Goal: Navigation & Orientation: Find specific page/section

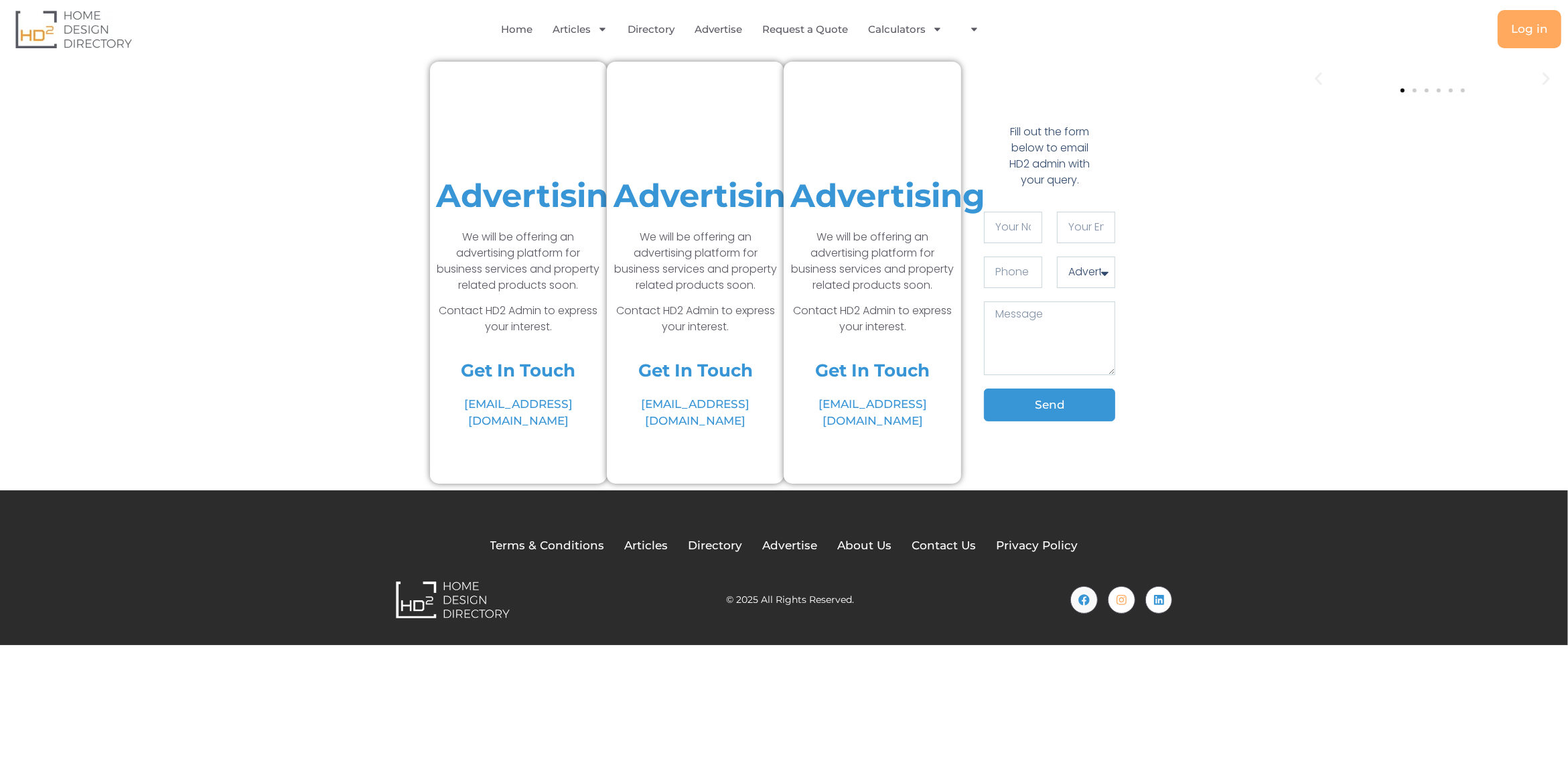
click at [1321, 72] on icon "Previous slide" at bounding box center [1319, 78] width 17 height 17
click at [1548, 72] on icon "Next slide" at bounding box center [1546, 78] width 7 height 13
click at [1413, 89] on span "Go to slide 2" at bounding box center [1415, 90] width 4 height 4
drag, startPoint x: 1422, startPoint y: 90, endPoint x: 1430, endPoint y: 90, distance: 8.0
click at [1422, 90] on div at bounding box center [1433, 90] width 72 height 4
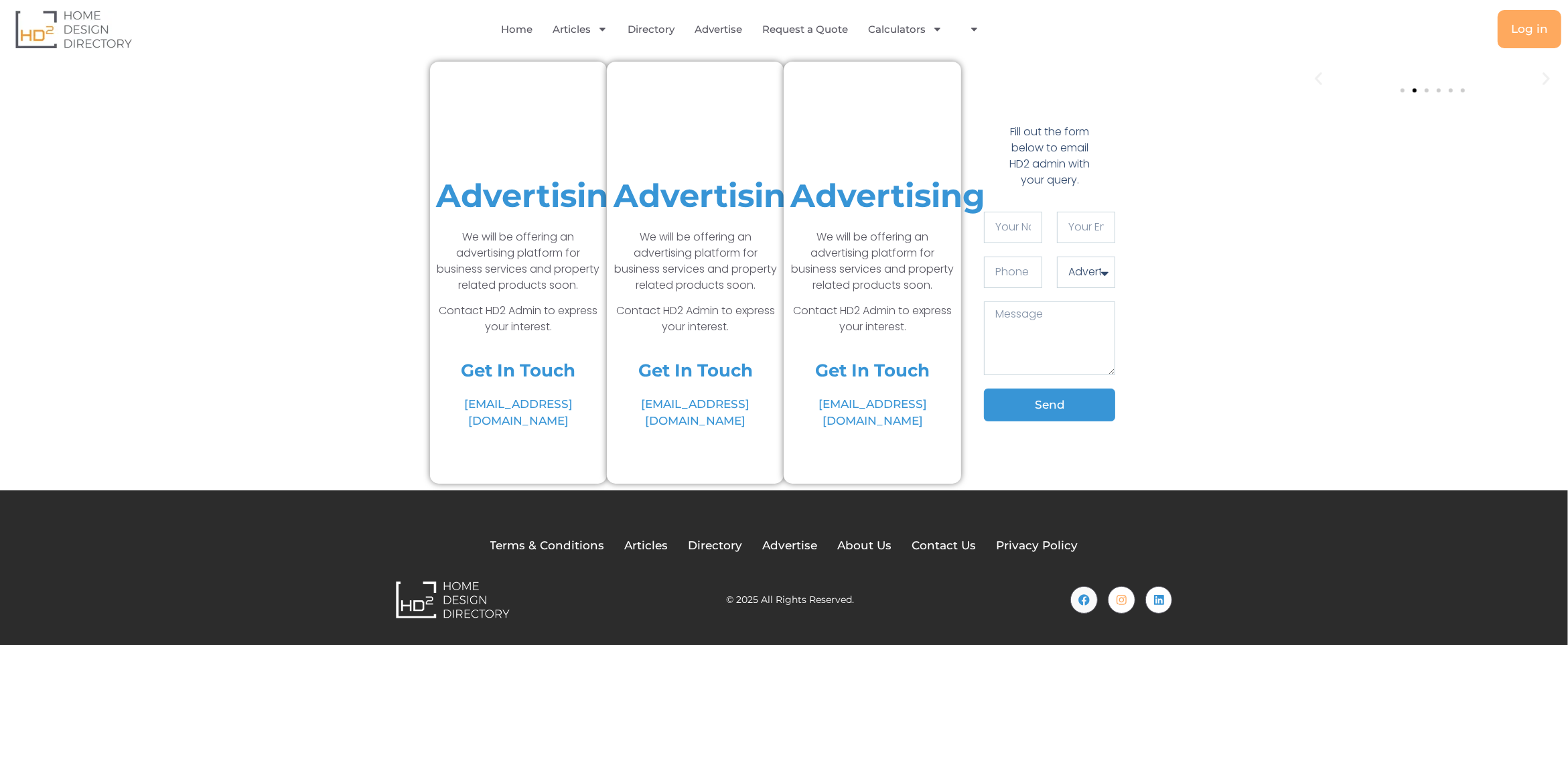
click at [1434, 90] on div at bounding box center [1433, 90] width 72 height 4
click at [646, 26] on link "Directory" at bounding box center [652, 30] width 47 height 31
click at [703, 30] on link "Advertise" at bounding box center [718, 30] width 48 height 31
click at [88, 32] on img at bounding box center [73, 29] width 117 height 38
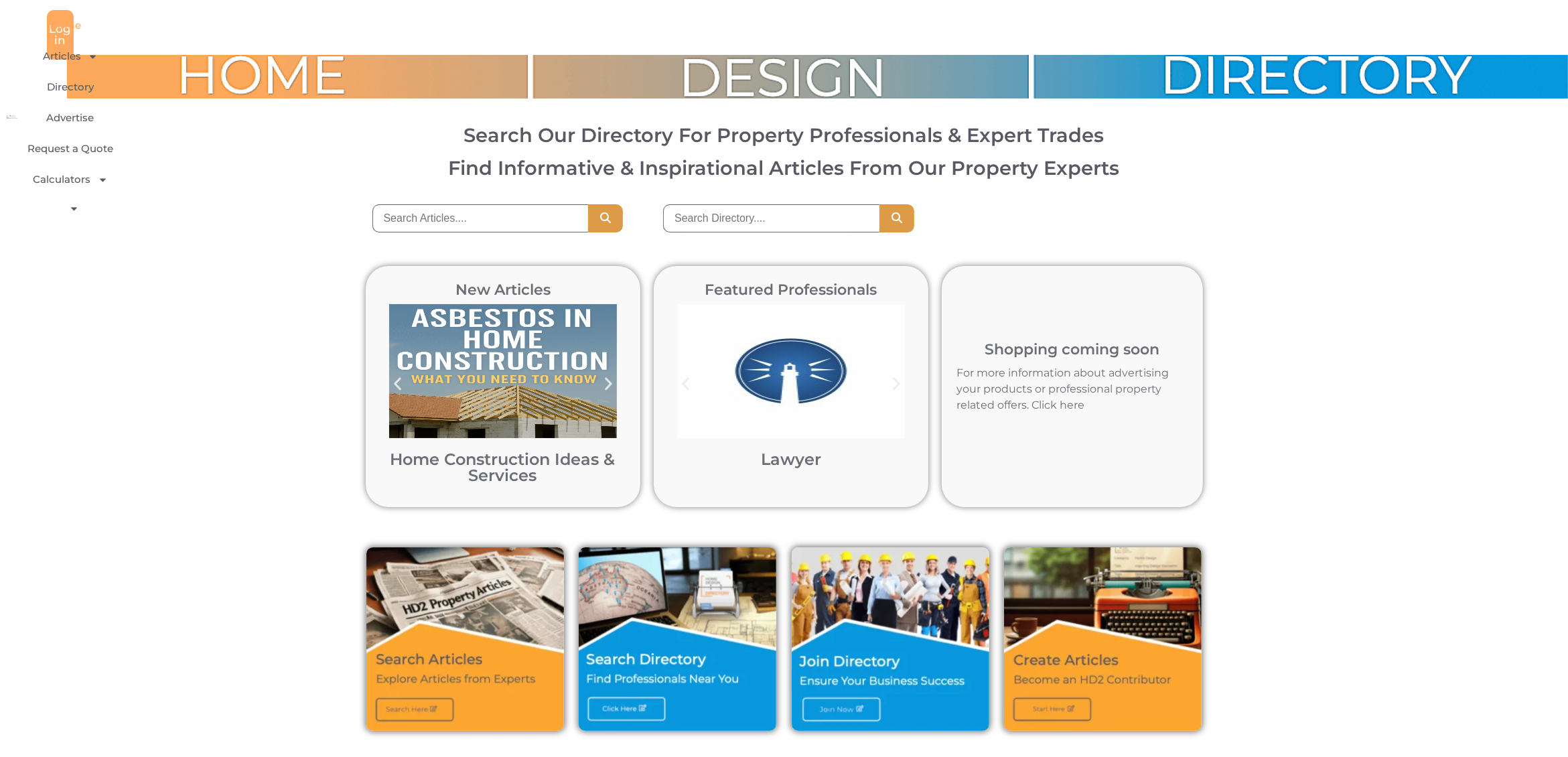
click at [18, 115] on img at bounding box center [12, 117] width 11 height 3
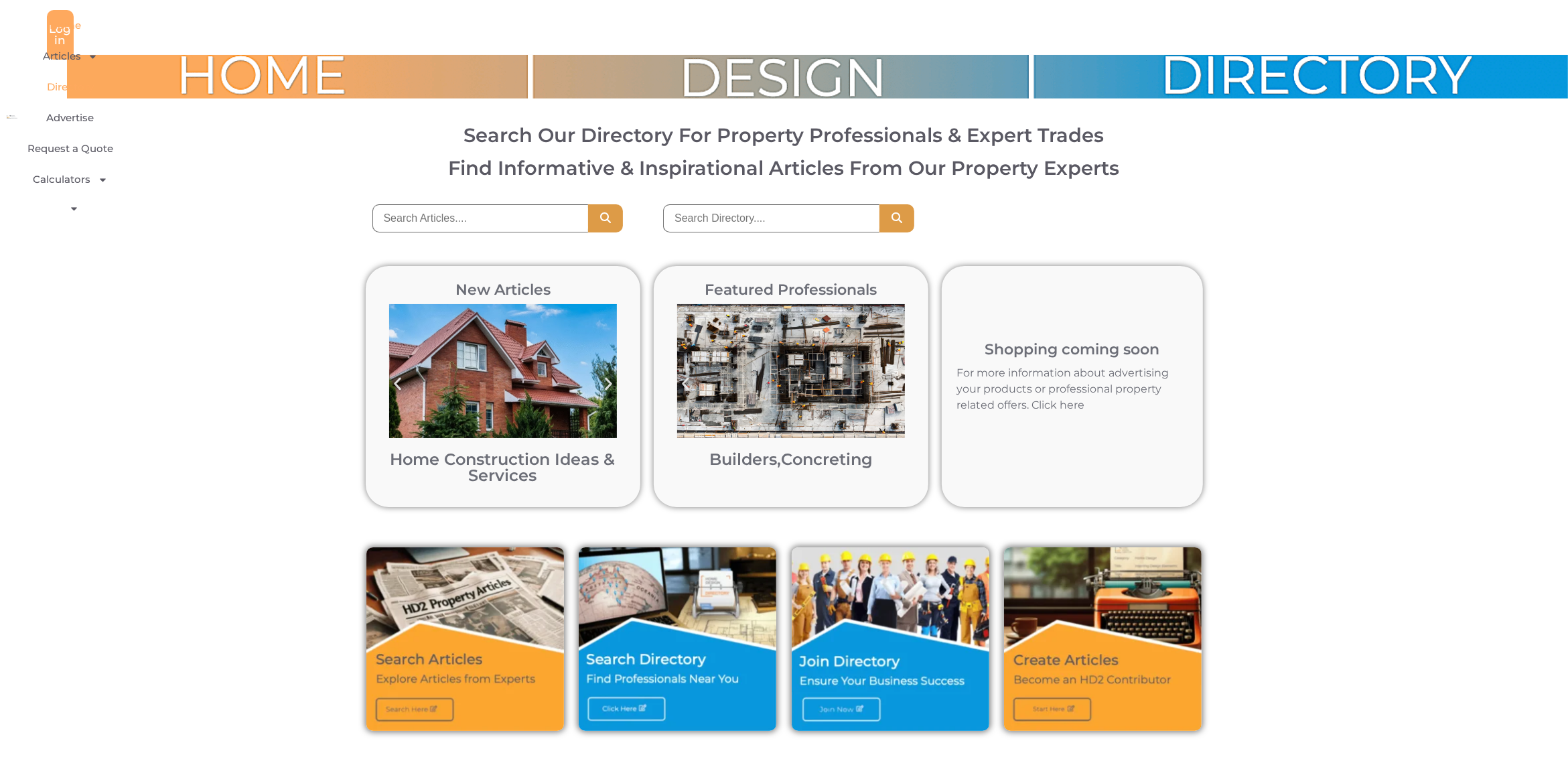
click at [55, 102] on link "Directory" at bounding box center [71, 87] width 47 height 31
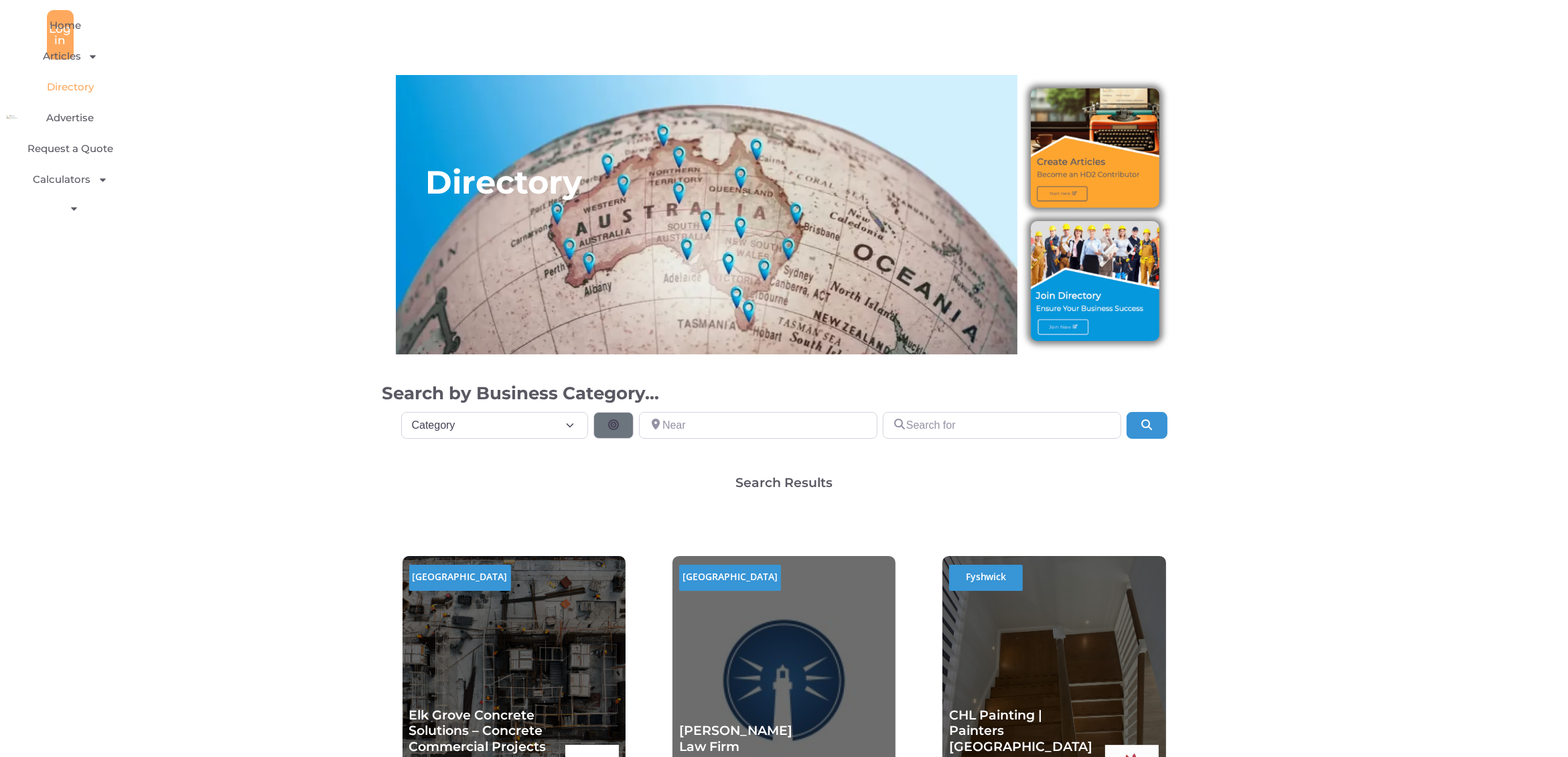
scroll to position [1, 0]
